Goal: Task Accomplishment & Management: Manage account settings

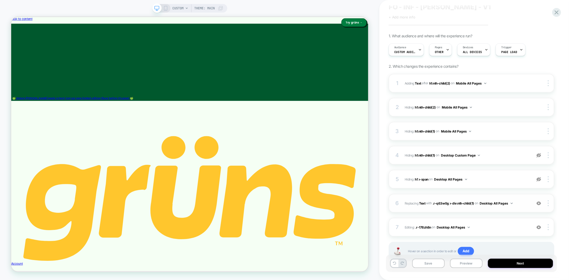
scroll to position [39, 0]
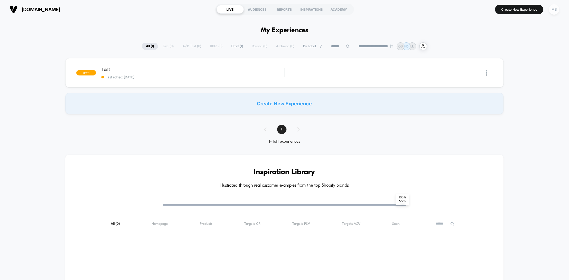
click at [552, 9] on div "MB" at bounding box center [554, 9] width 10 height 10
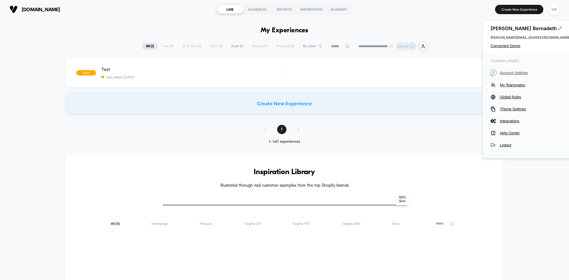
click at [514, 70] on button "D Account Settings" at bounding box center [530, 73] width 80 height 6
